Goal: Find specific page/section: Find specific page/section

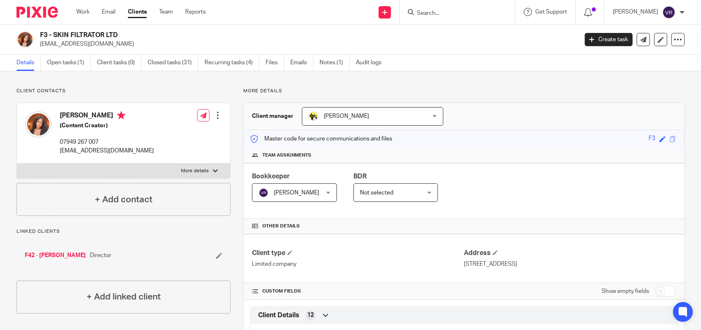
click at [474, 9] on form at bounding box center [460, 12] width 88 height 10
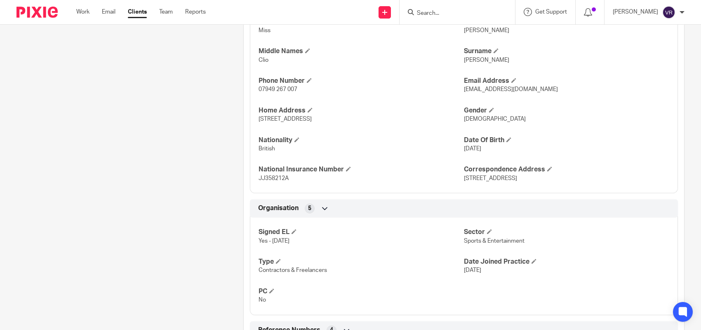
click at [470, 11] on input "Search" at bounding box center [453, 13] width 74 height 7
paste input "NOTEWORTHYMEDIA LTD"
type input "NOTEWORTHYMEDIA LTD"
click button "submit" at bounding box center [0, 0] width 0 height 0
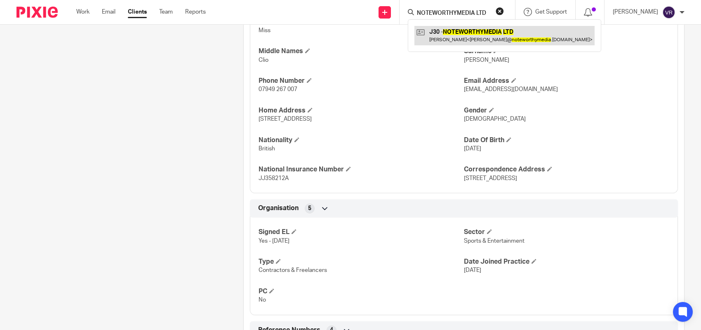
click at [470, 32] on link at bounding box center [505, 35] width 180 height 19
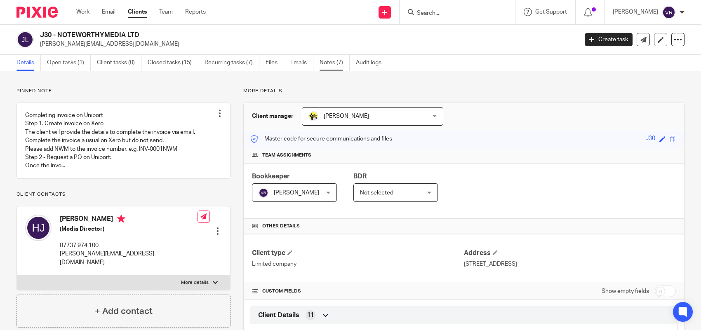
click at [340, 62] on link "Notes (7)" at bounding box center [335, 63] width 30 height 16
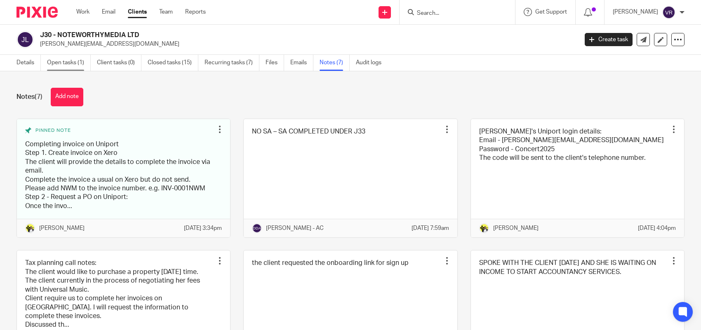
click at [76, 65] on link "Open tasks (1)" at bounding box center [69, 63] width 44 height 16
